Goal: Information Seeking & Learning: Find contact information

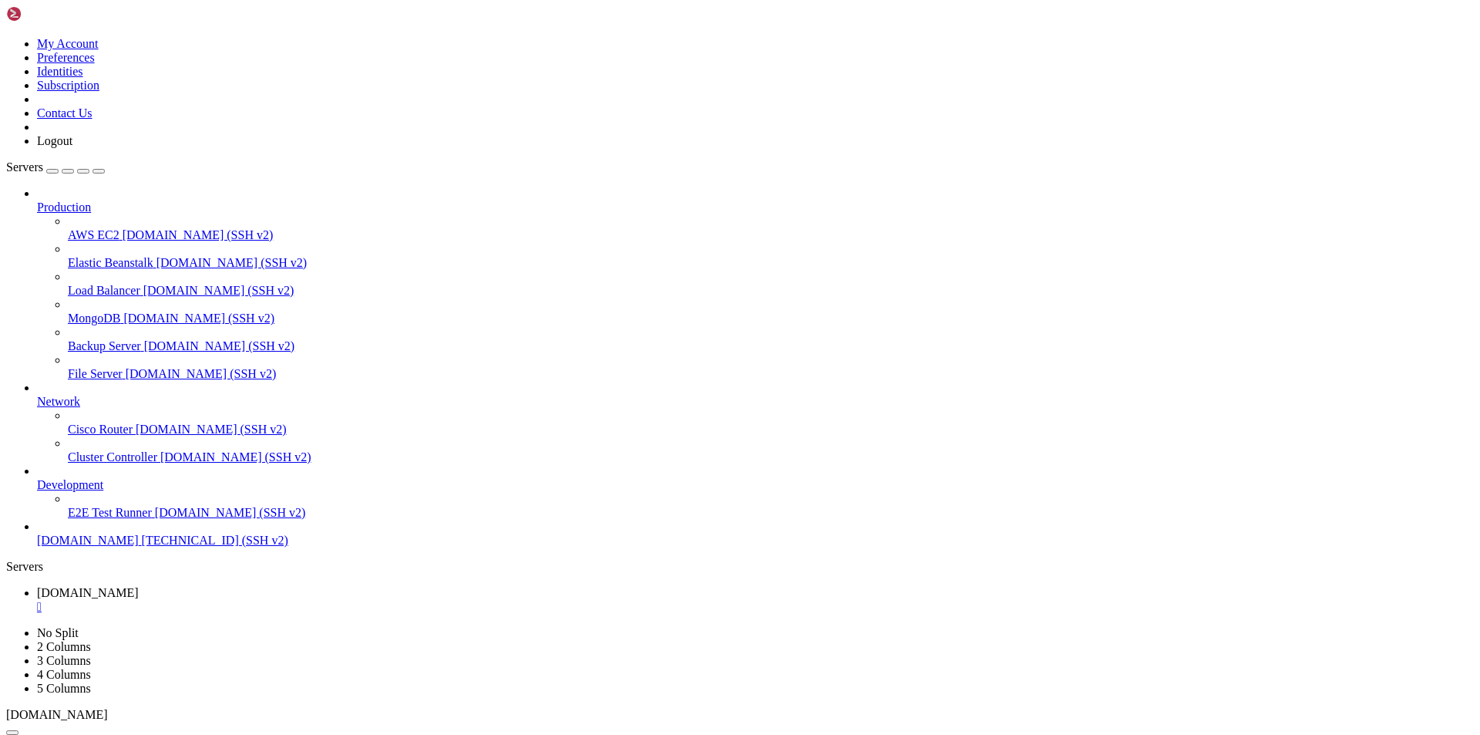
scroll to position [865, 0]
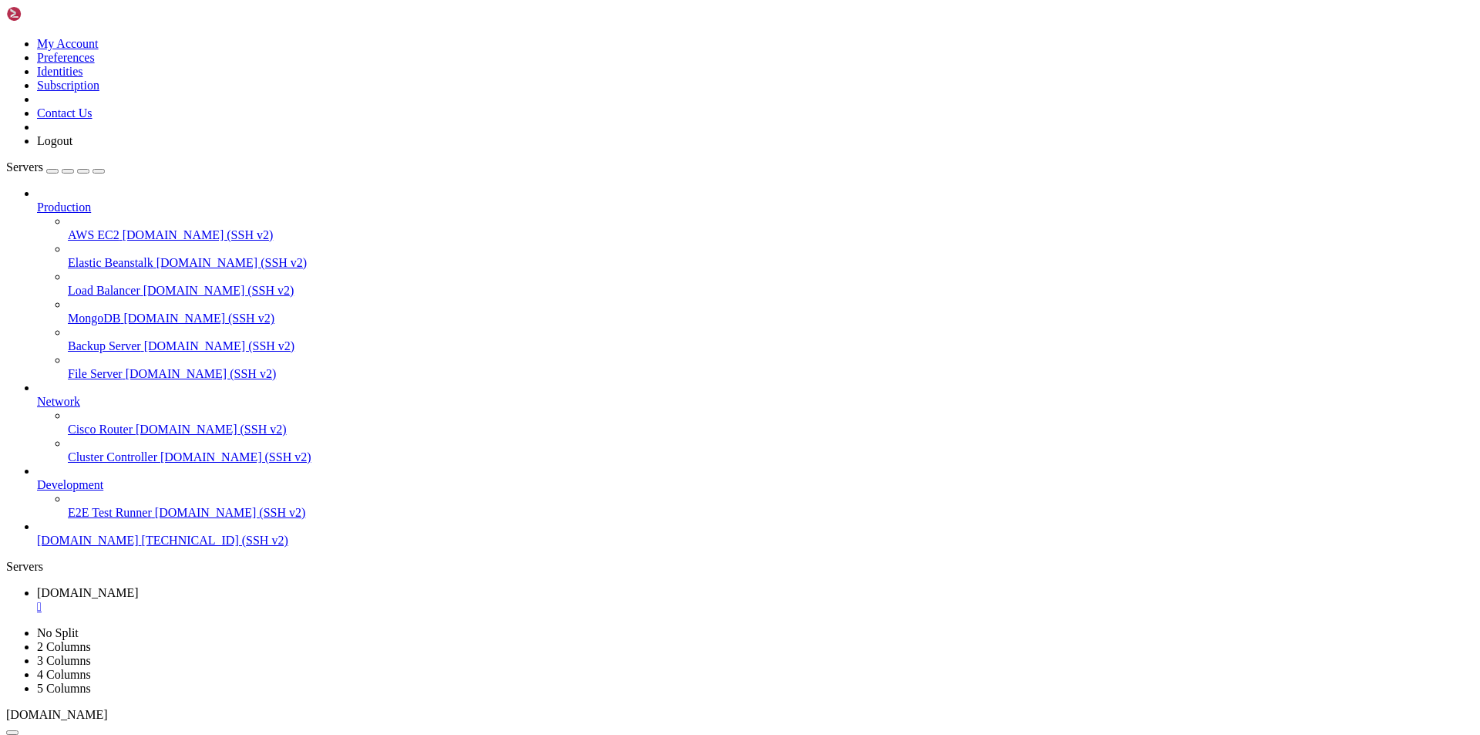
click at [37, 395] on icon at bounding box center [37, 395] width 0 height 0
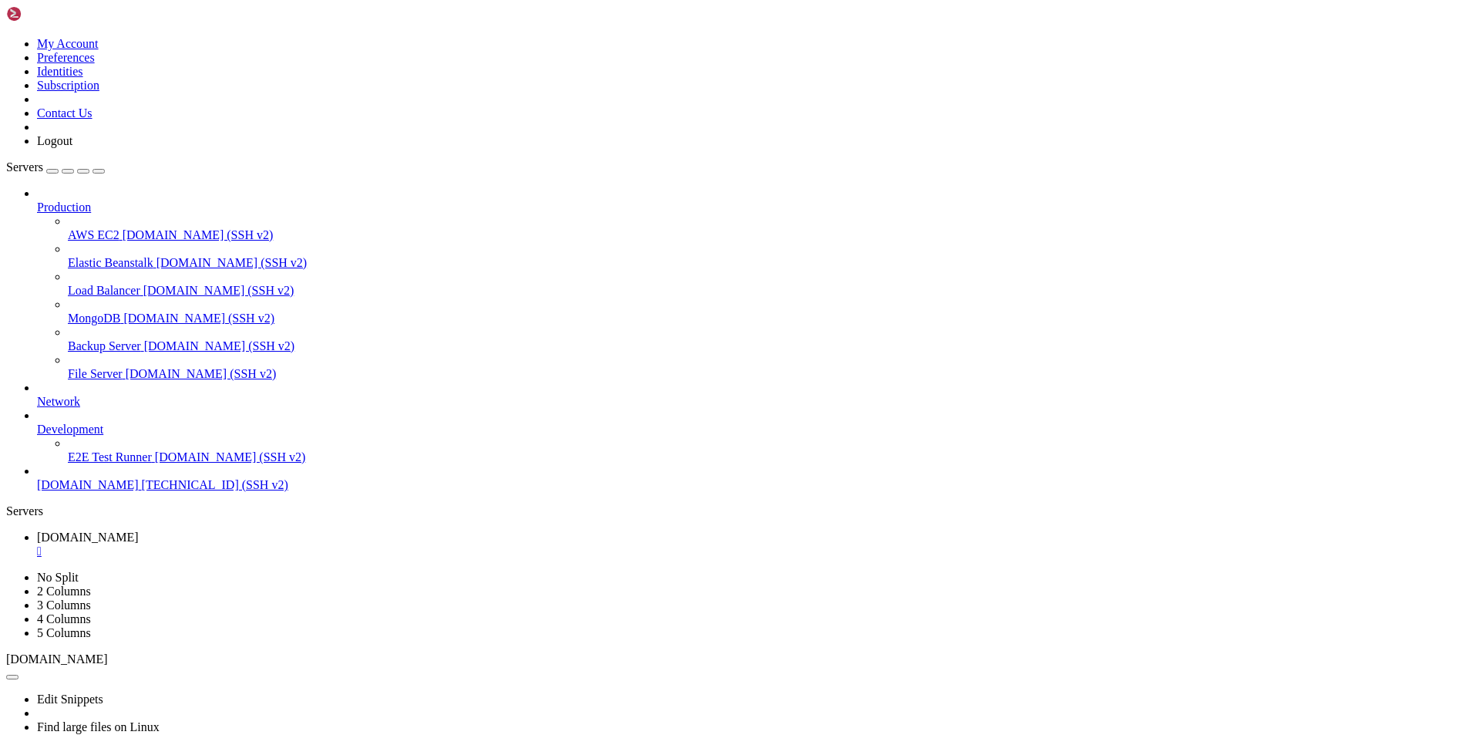
click at [37, 395] on icon at bounding box center [37, 395] width 0 height 0
